Goal: Transaction & Acquisition: Purchase product/service

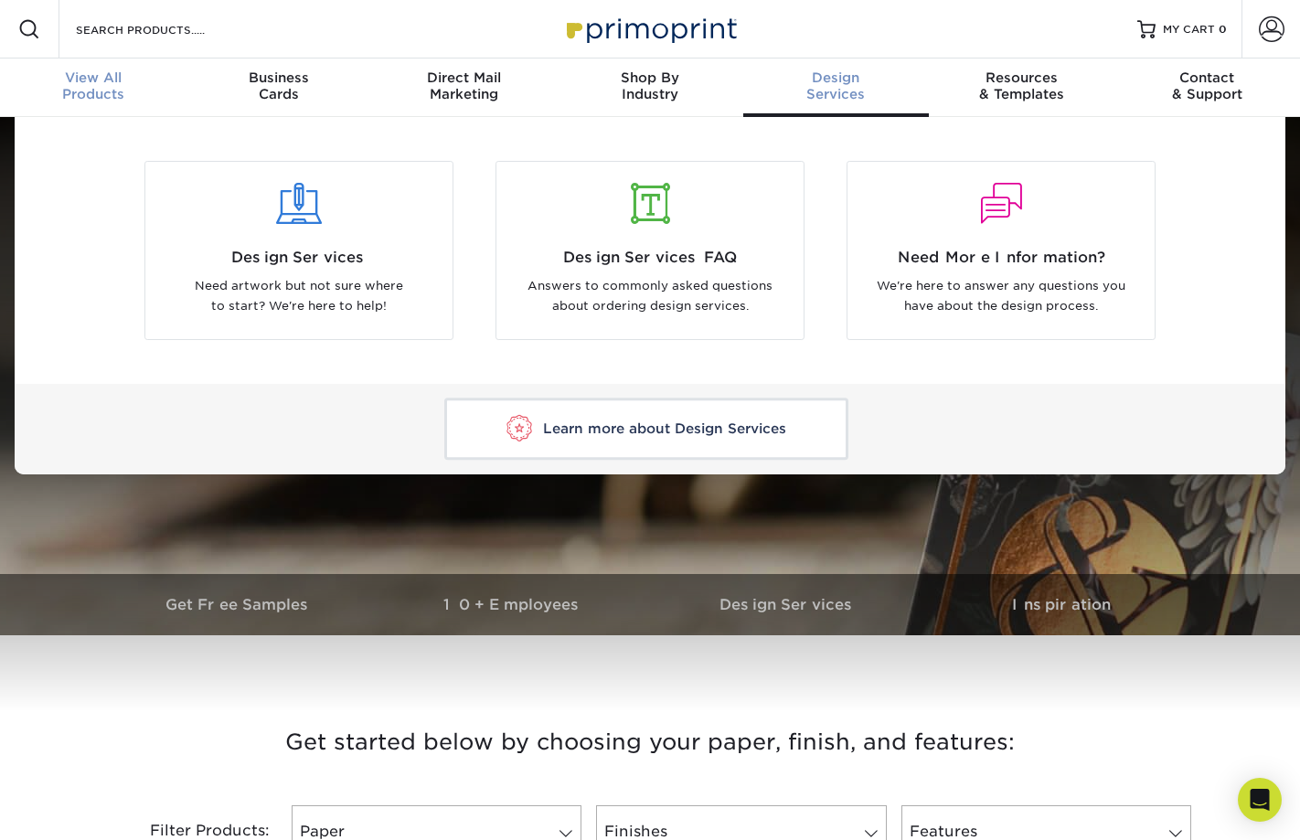
click at [110, 90] on div "View All Products" at bounding box center [93, 85] width 186 height 33
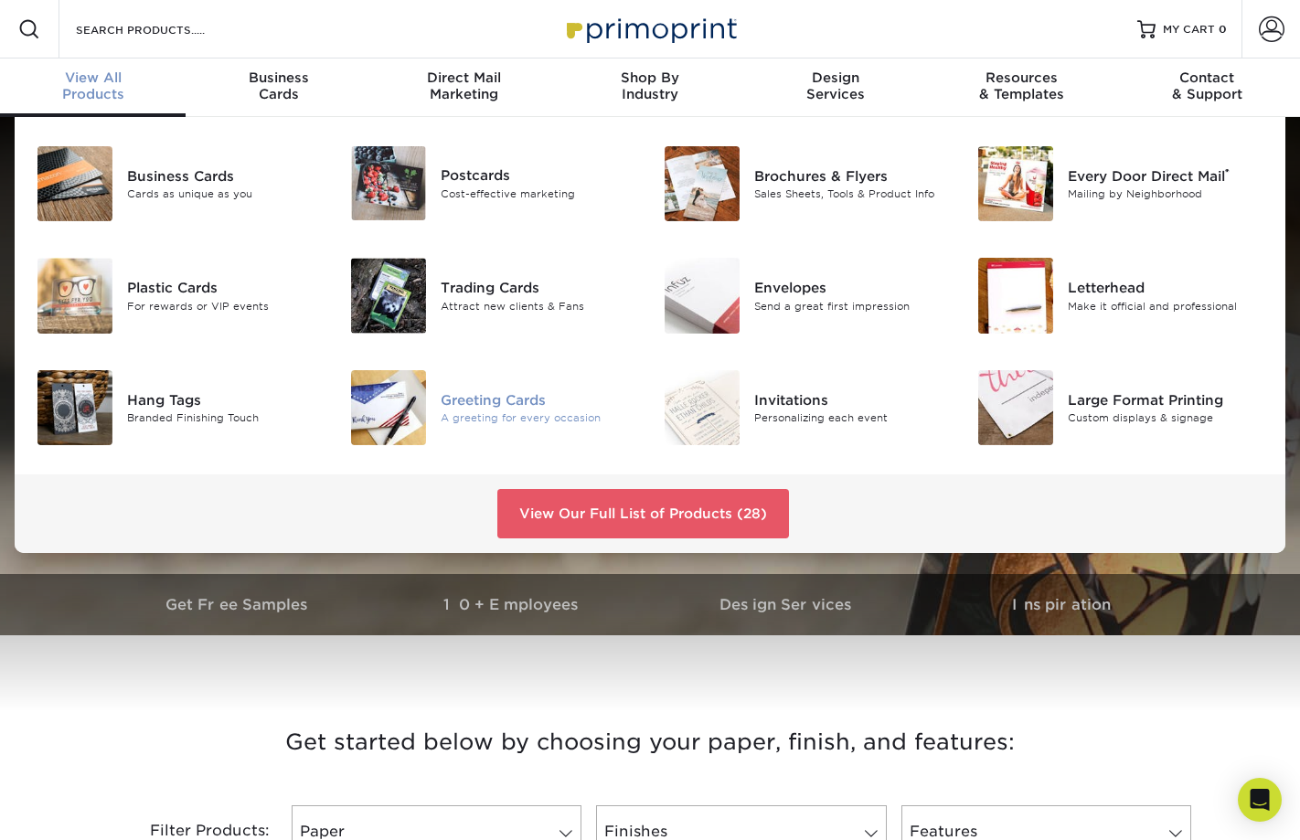
click at [515, 383] on div "Greeting Cards A greeting for every occasion" at bounding box center [545, 407] width 209 height 75
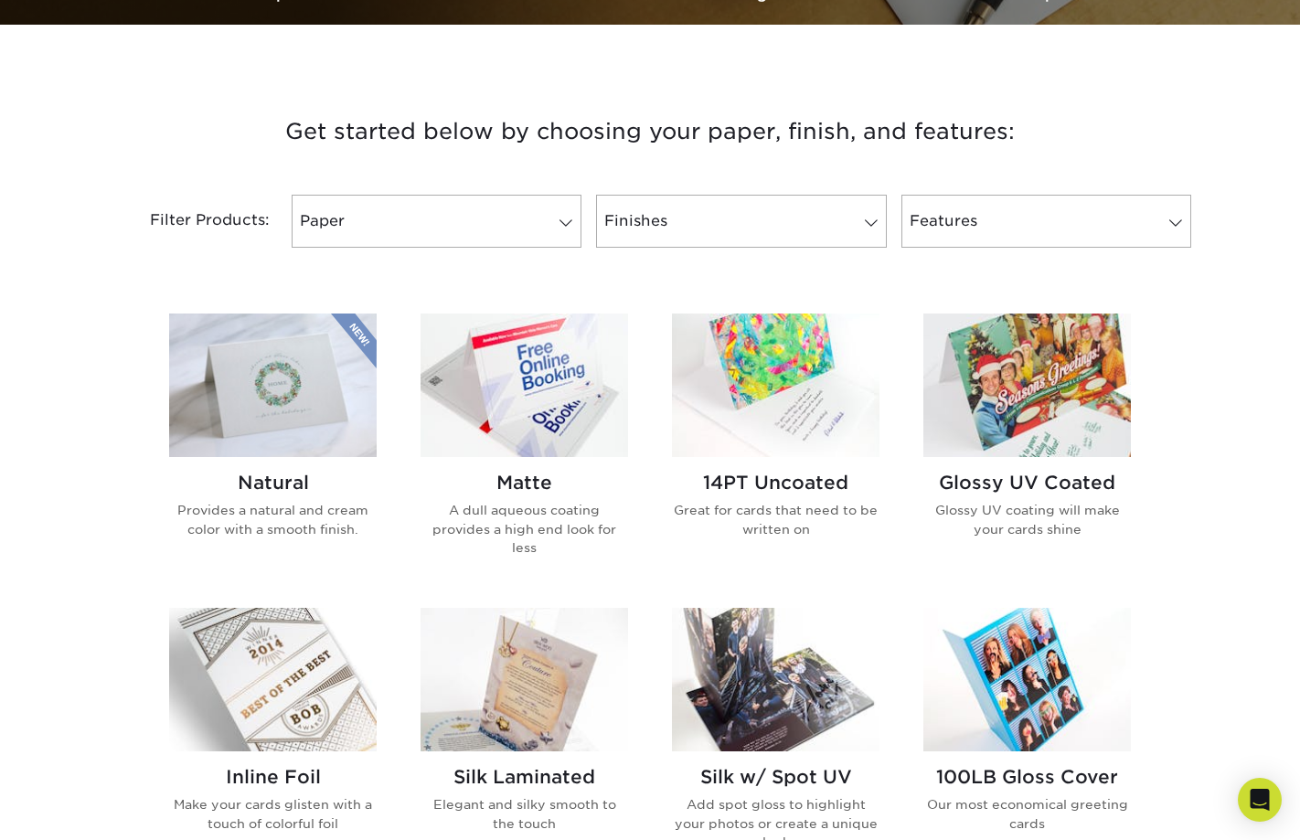
scroll to position [731, 0]
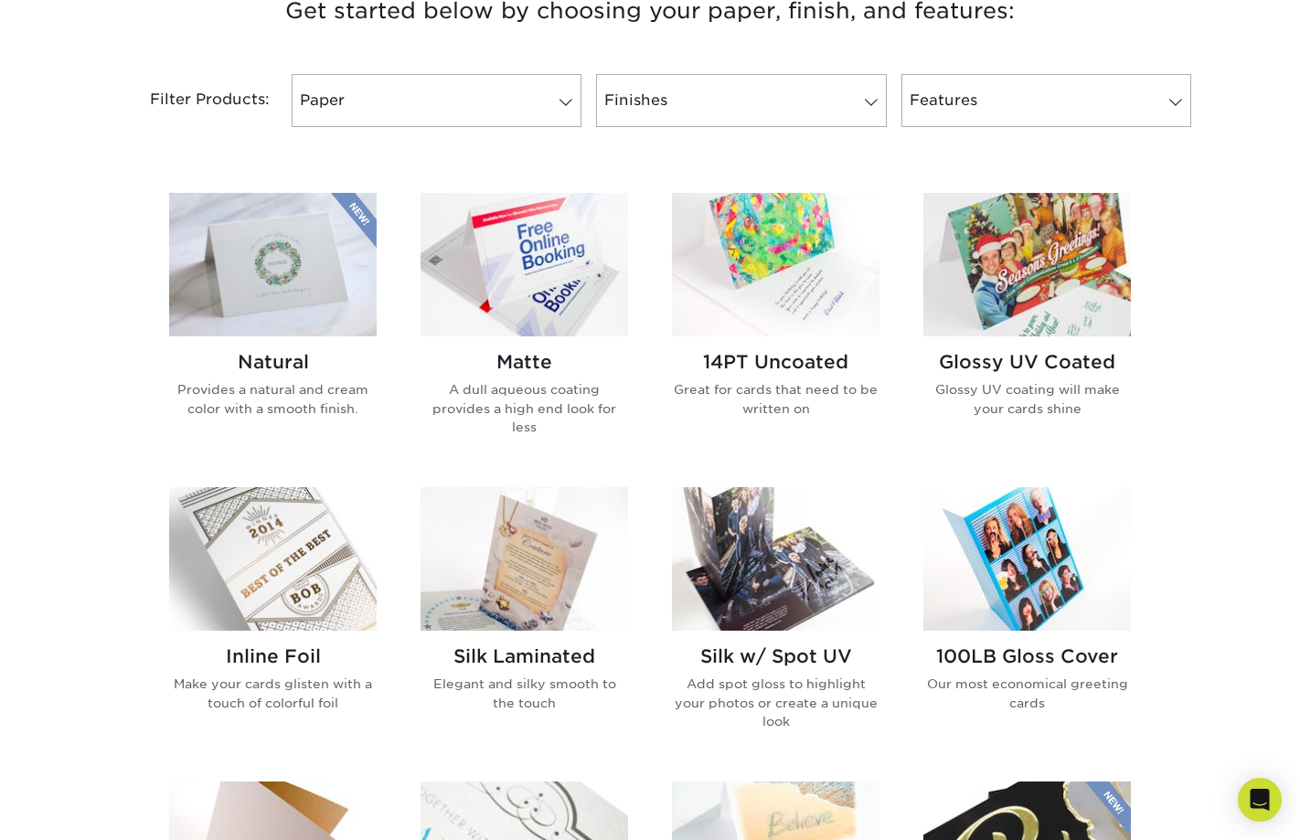
click at [290, 565] on img at bounding box center [273, 559] width 208 height 144
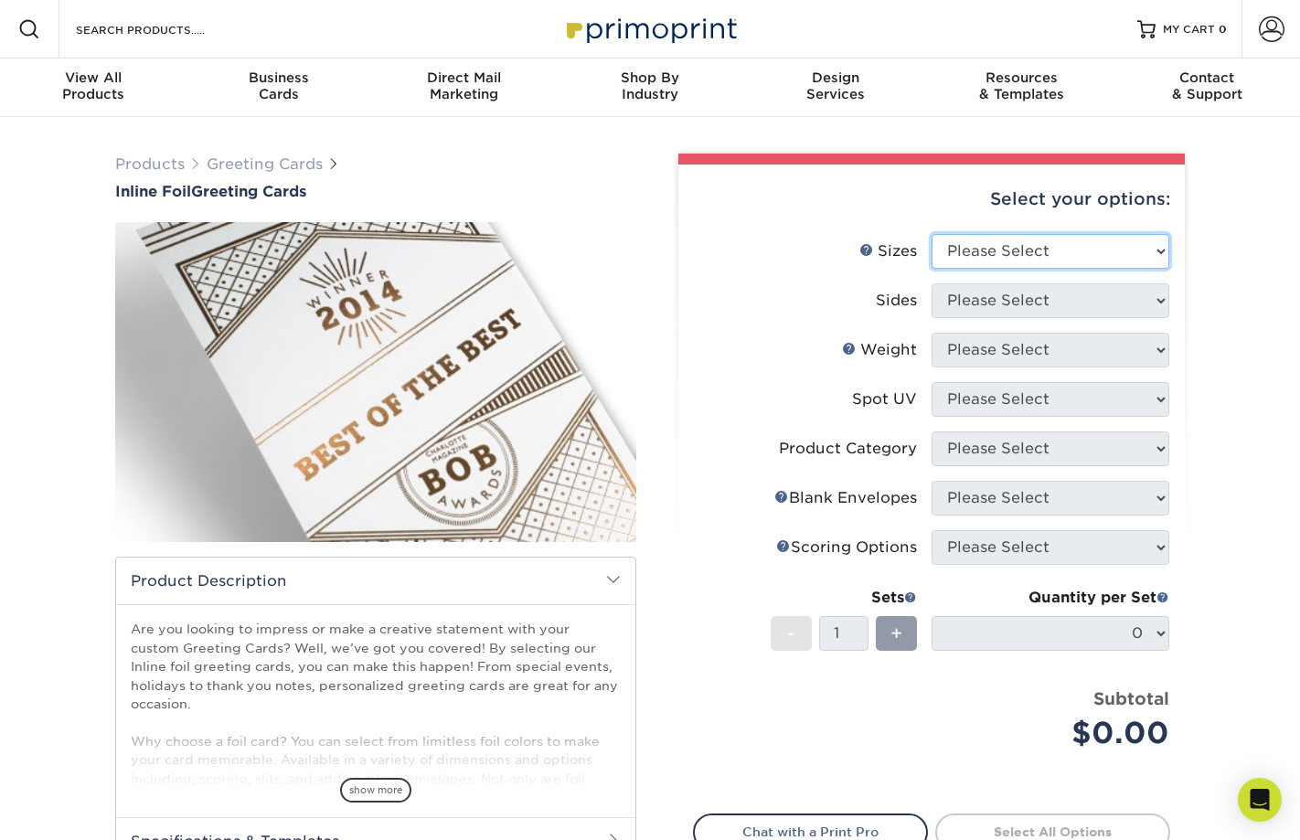
click at [1046, 258] on select "Please Select 4.25" x 11" 4.25" x 11" 5.5" x 8.5" 6" x 9" 6" x 12" 6" x 12" 7" …" at bounding box center [1051, 251] width 238 height 35
